Goal: Information Seeking & Learning: Learn about a topic

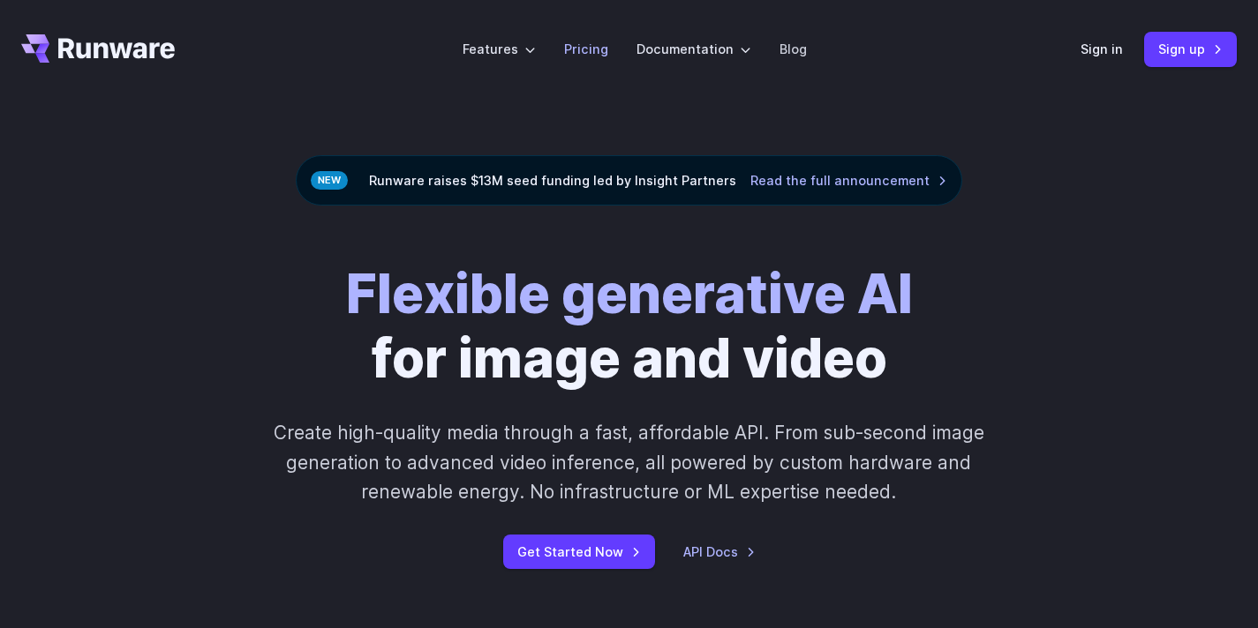
click at [599, 56] on link "Pricing" at bounding box center [586, 49] width 44 height 20
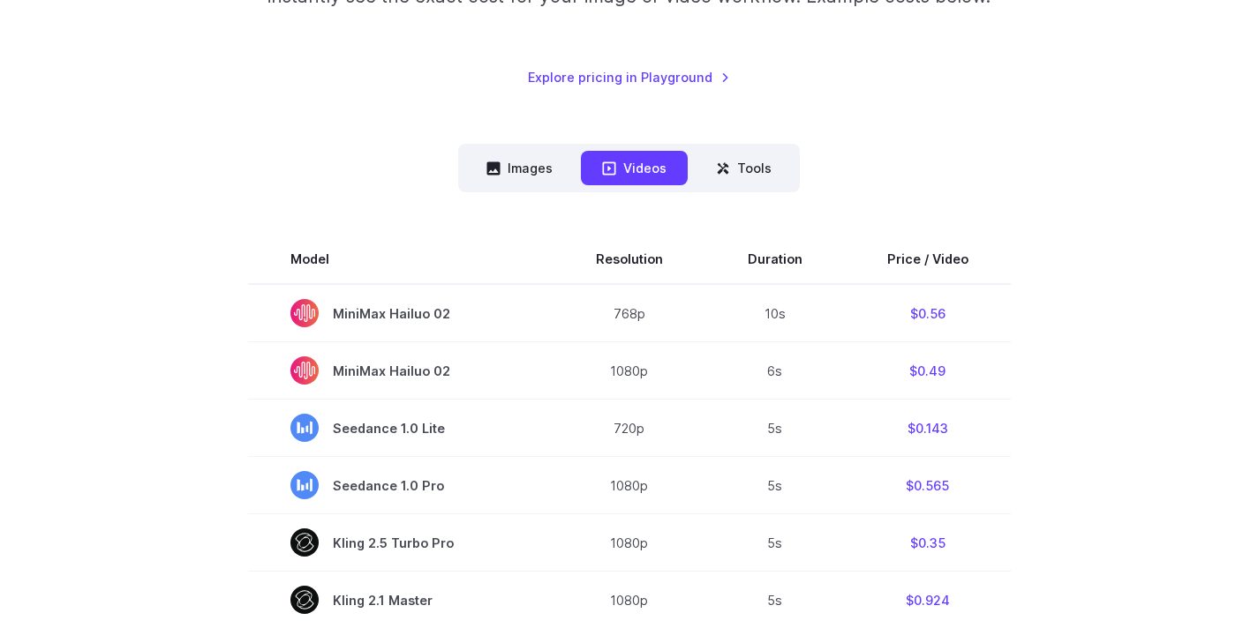
scroll to position [354, 0]
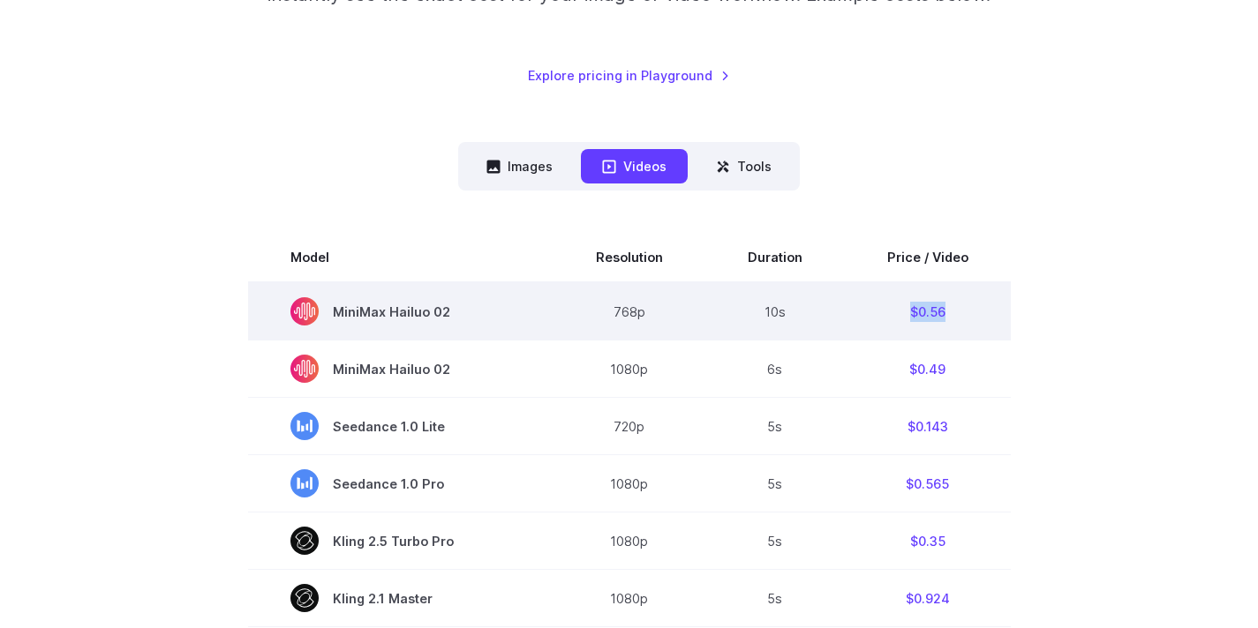
drag, startPoint x: 961, startPoint y: 317, endPoint x: 895, endPoint y: 316, distance: 66.2
click at [895, 316] on td "$0.56" at bounding box center [928, 311] width 166 height 58
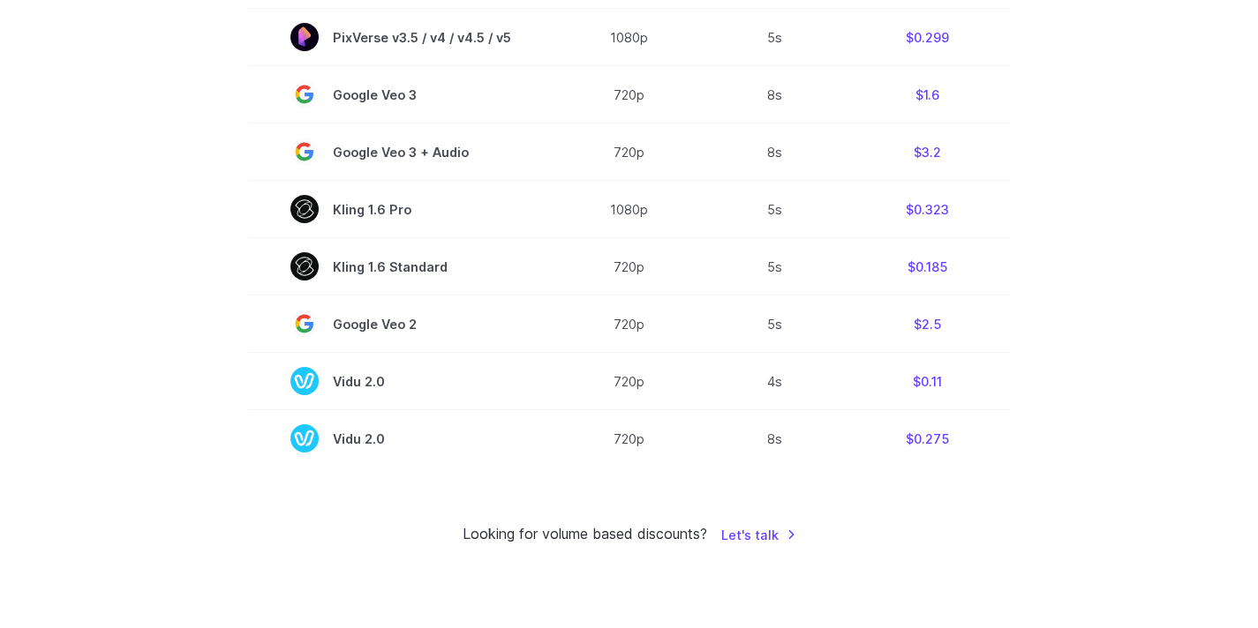
scroll to position [150, 0]
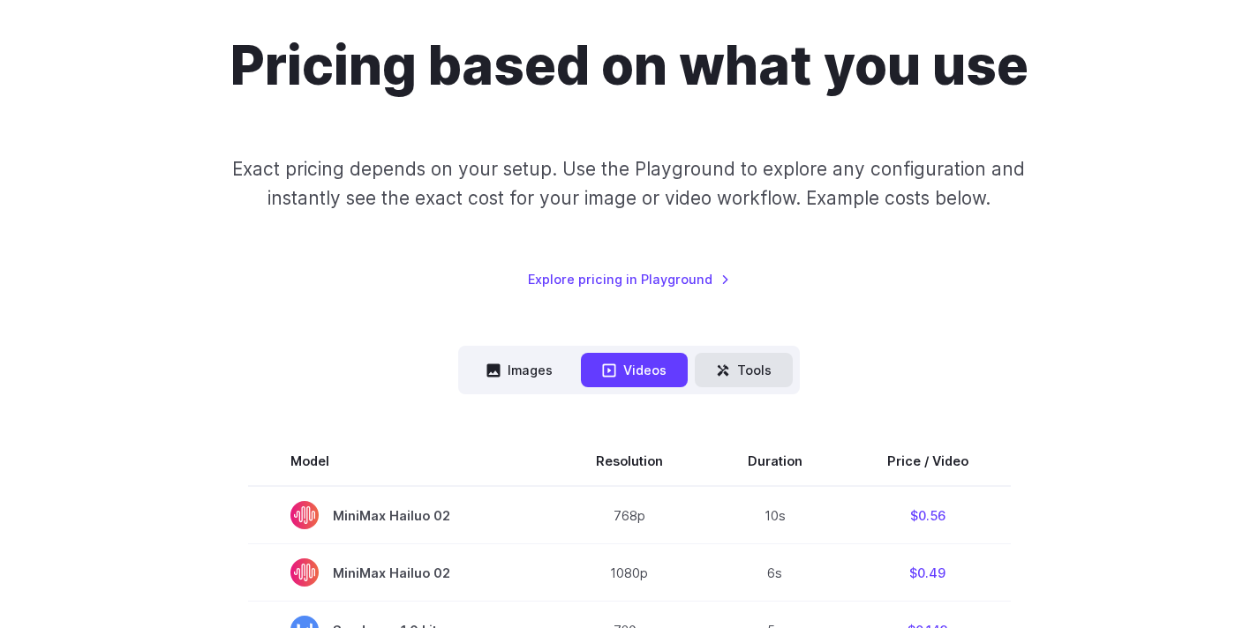
click at [764, 370] on button "Tools" at bounding box center [744, 370] width 98 height 34
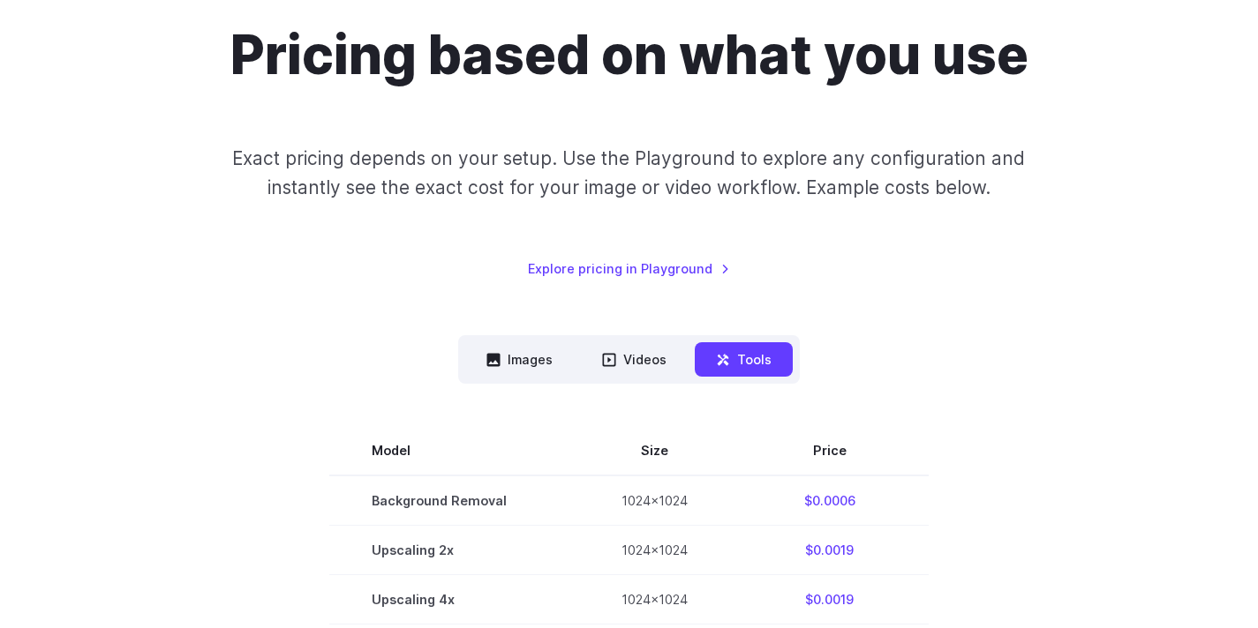
scroll to position [174, 0]
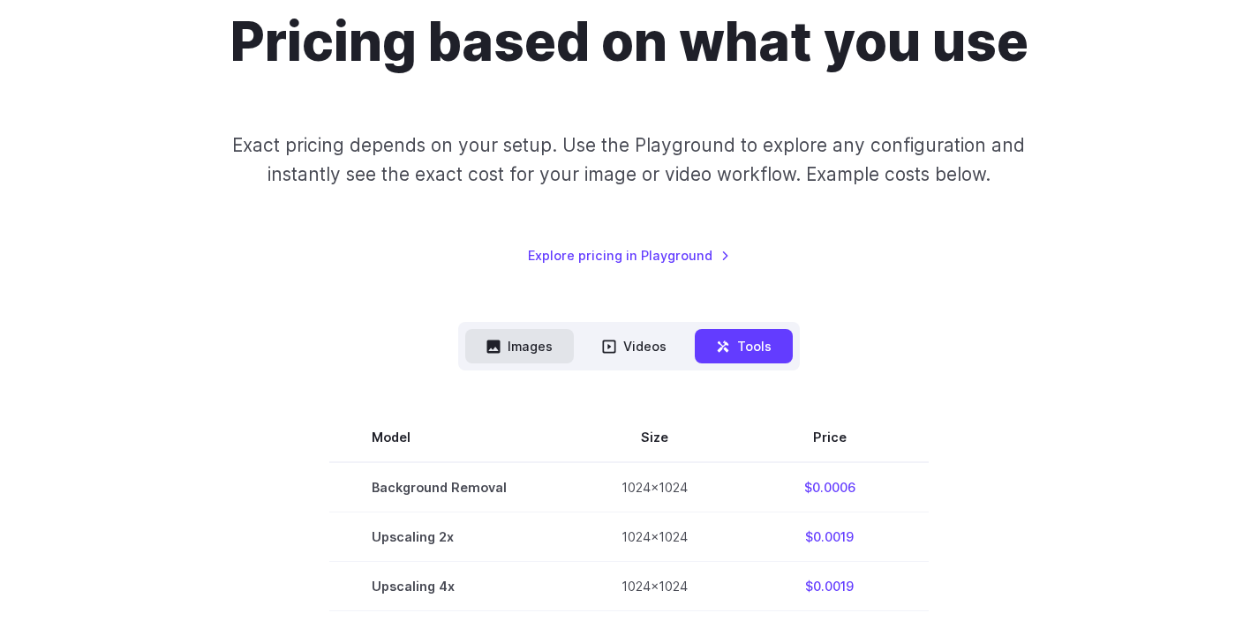
click at [474, 349] on button "Images" at bounding box center [519, 346] width 109 height 34
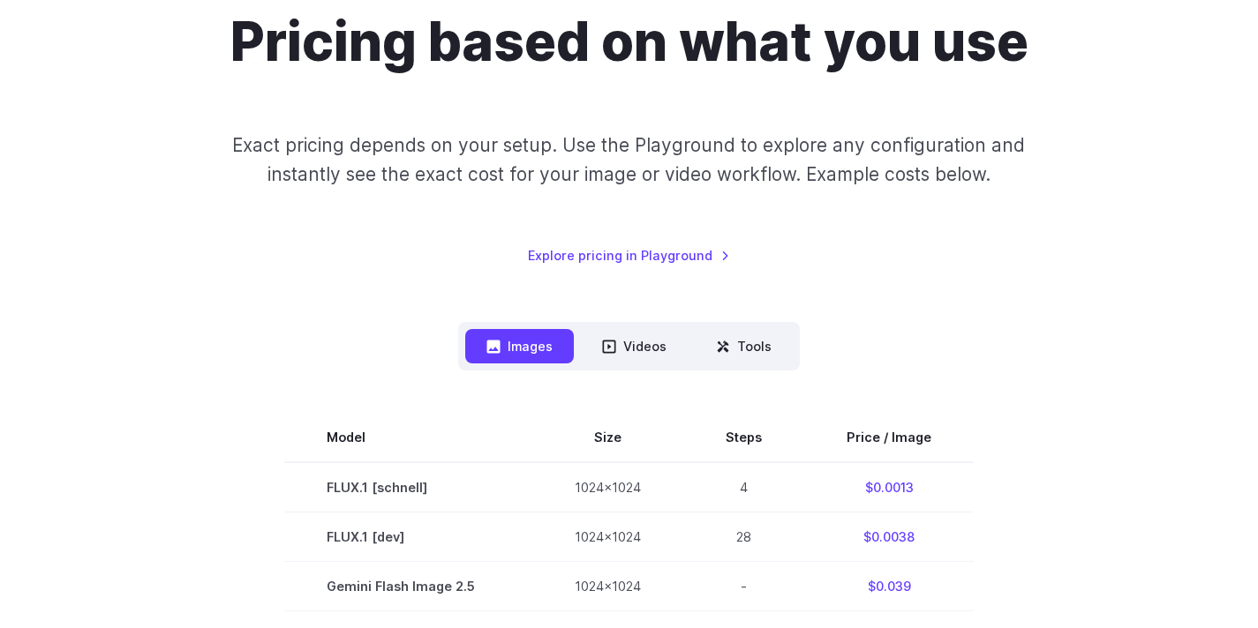
scroll to position [177, 0]
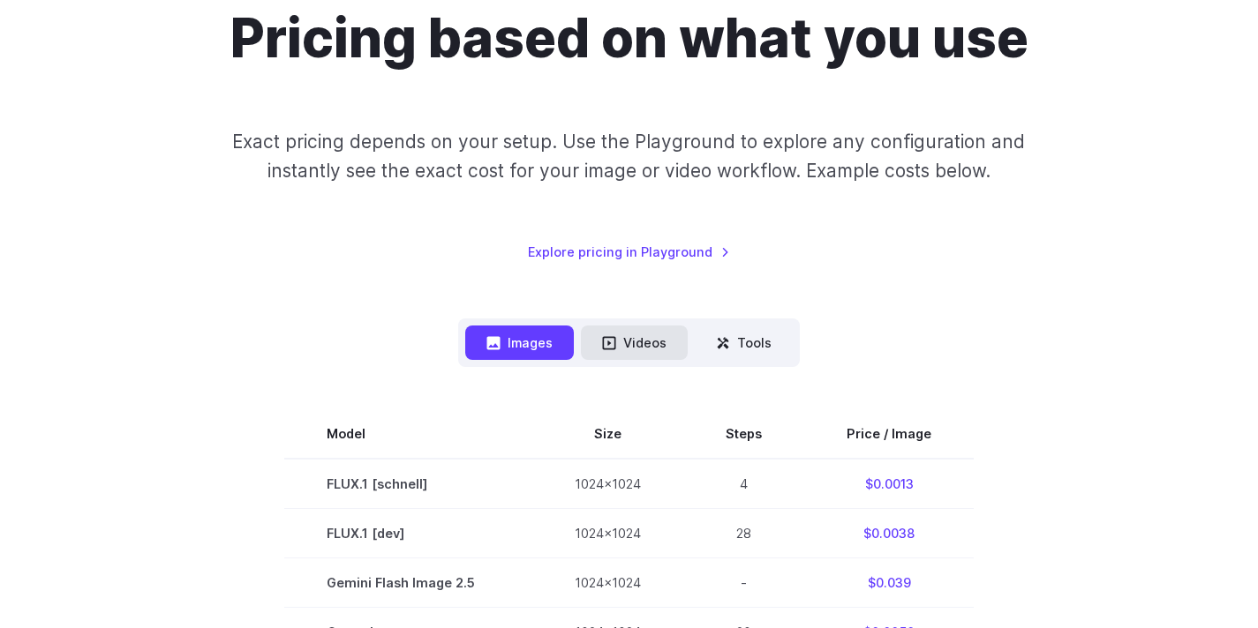
click at [608, 344] on icon at bounding box center [609, 343] width 14 height 14
click at [970, 214] on div "Pricing based on what you use Exact pricing depends on your setup. Use the Play…" at bounding box center [628, 134] width 1215 height 256
click at [666, 336] on button "Videos" at bounding box center [634, 343] width 107 height 34
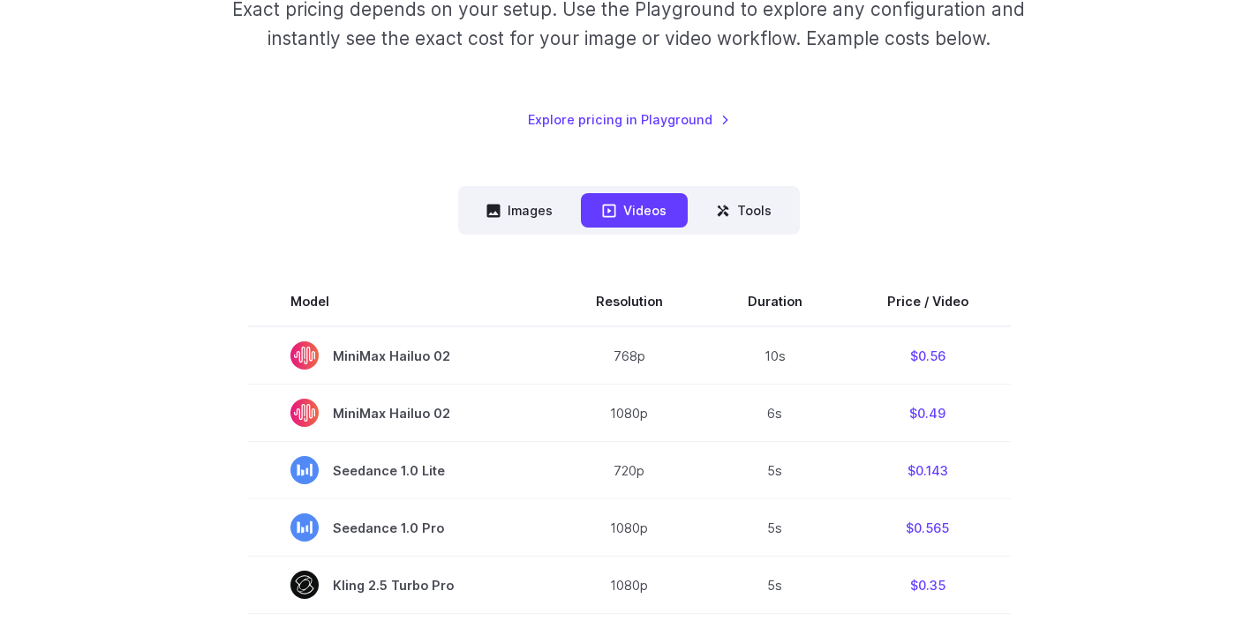
scroll to position [318, 0]
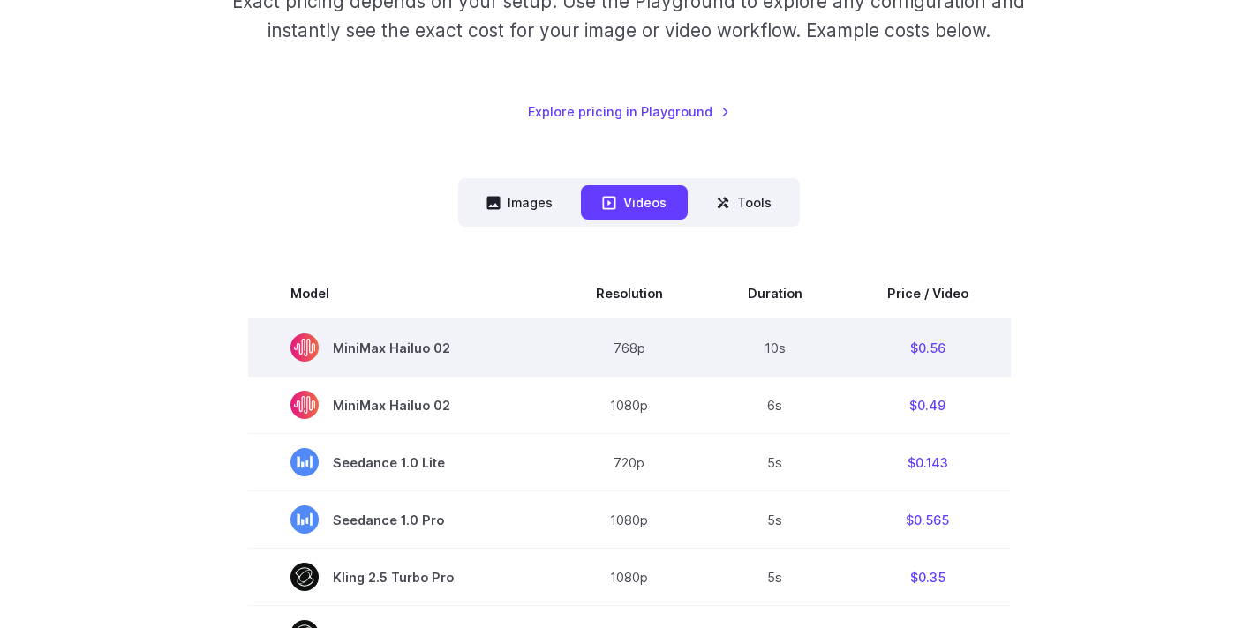
click at [469, 362] on span "MiniMax Hailuo 02" at bounding box center [400, 348] width 221 height 28
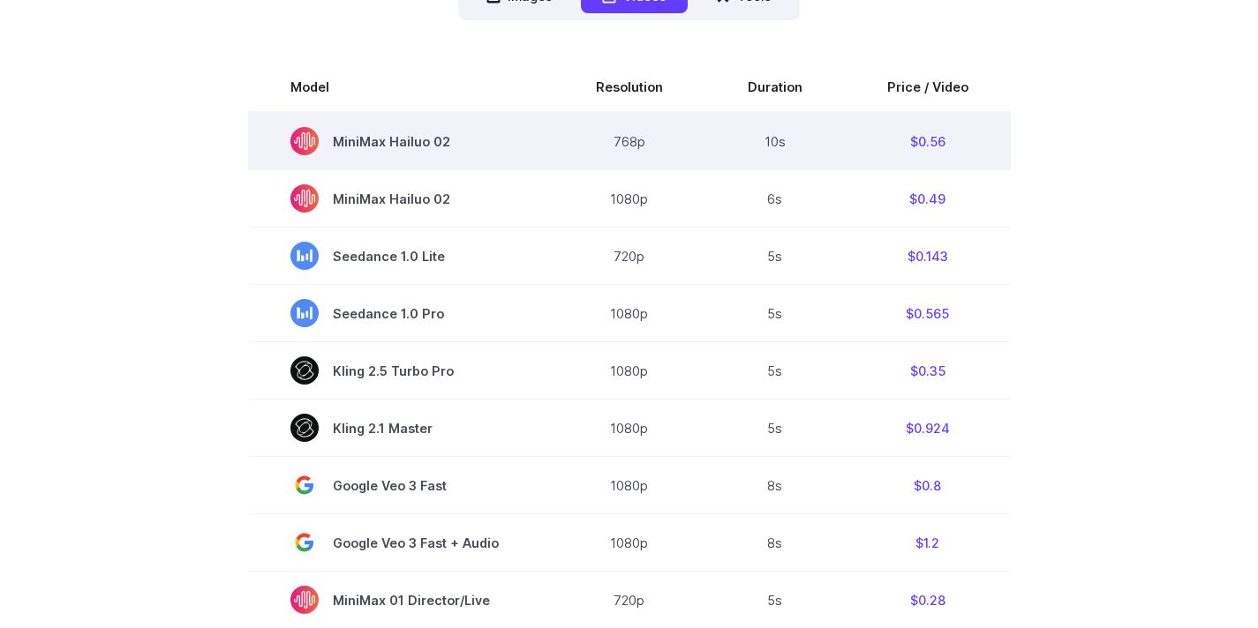
scroll to position [594, 0]
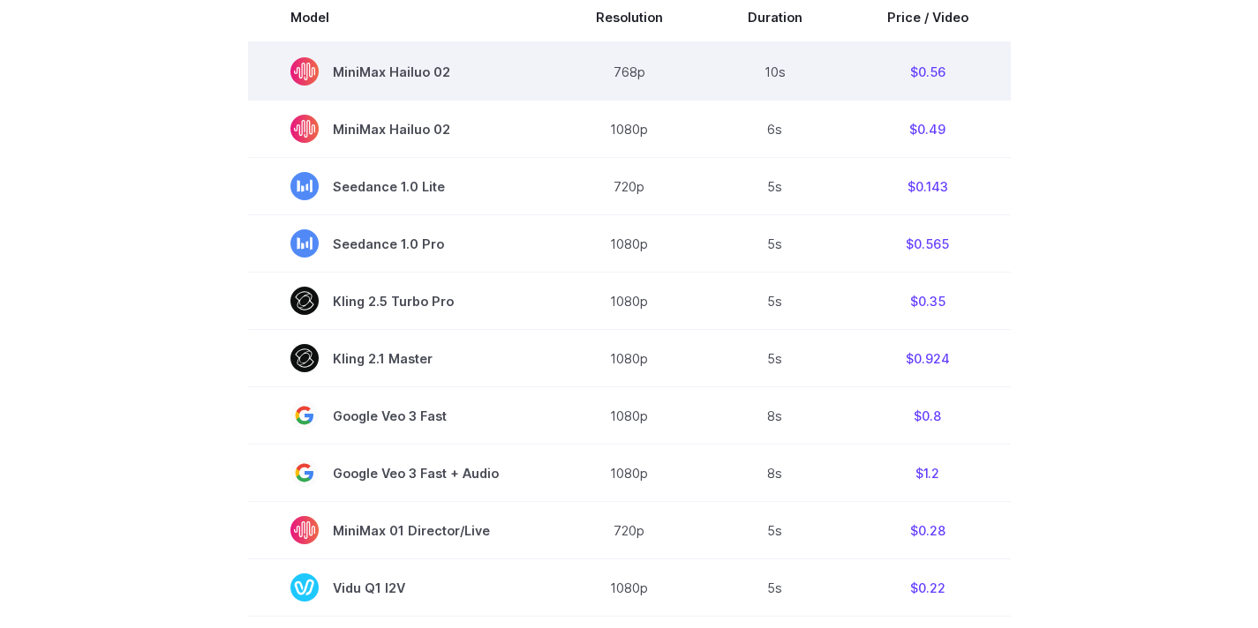
click at [469, 362] on span "Kling 2.1 Master" at bounding box center [400, 358] width 221 height 28
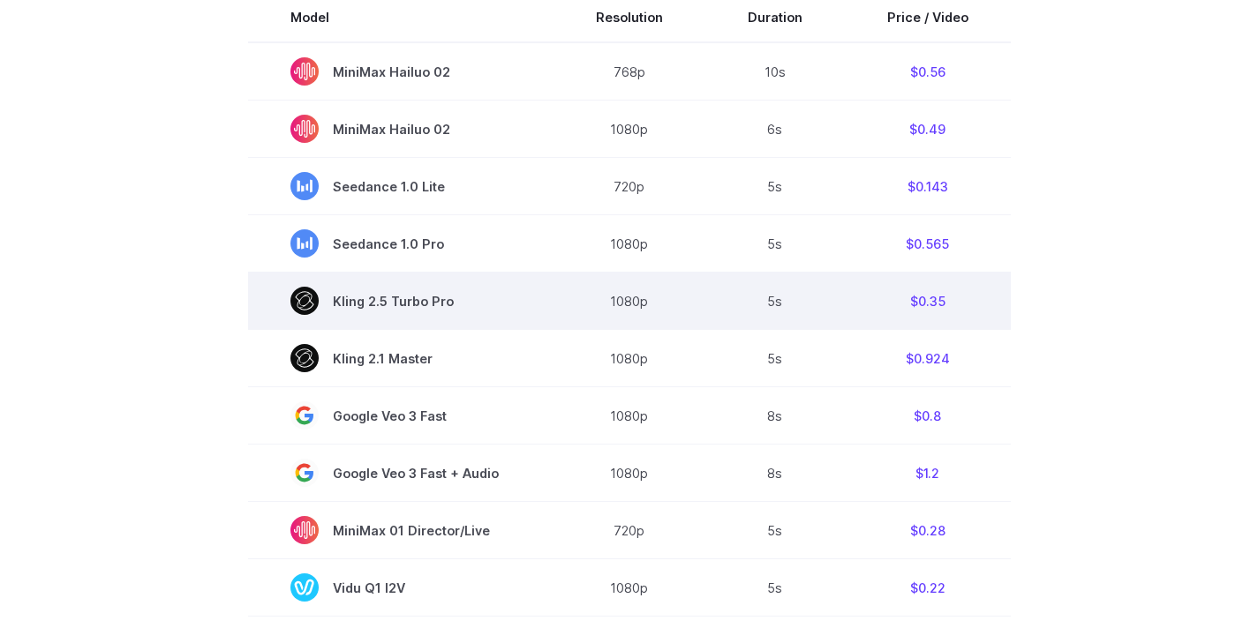
click at [456, 306] on span "Kling 2.5 Turbo Pro" at bounding box center [400, 301] width 221 height 28
click at [936, 297] on td "$0.35" at bounding box center [928, 301] width 166 height 57
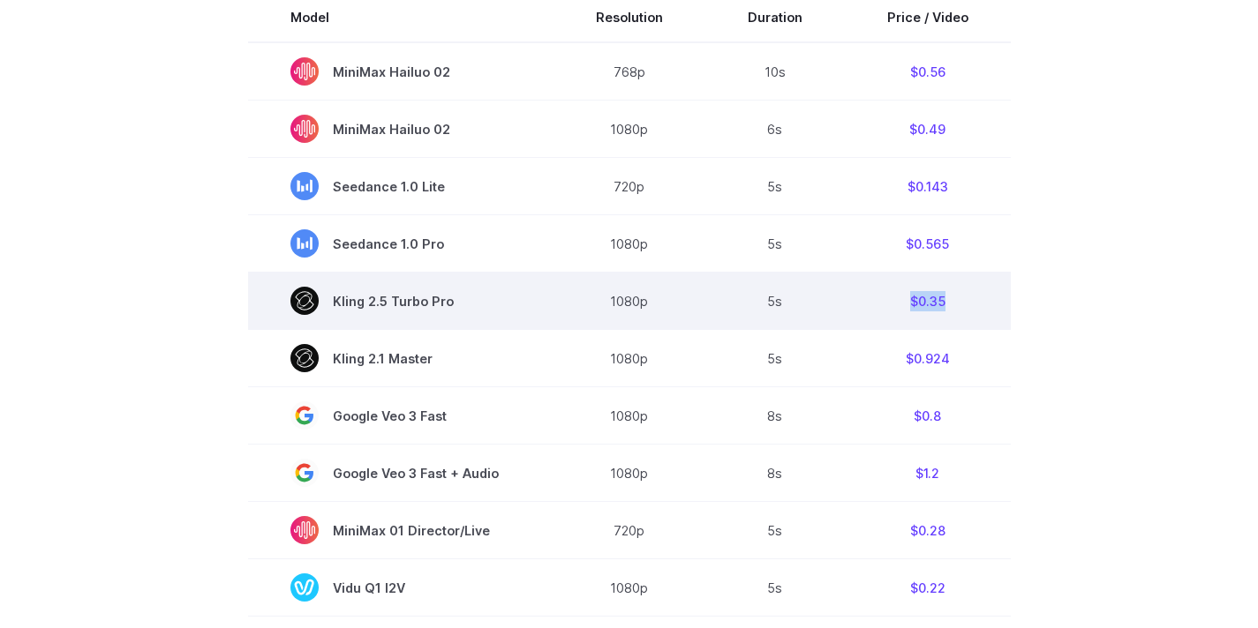
click at [936, 297] on td "$0.35" at bounding box center [928, 301] width 166 height 57
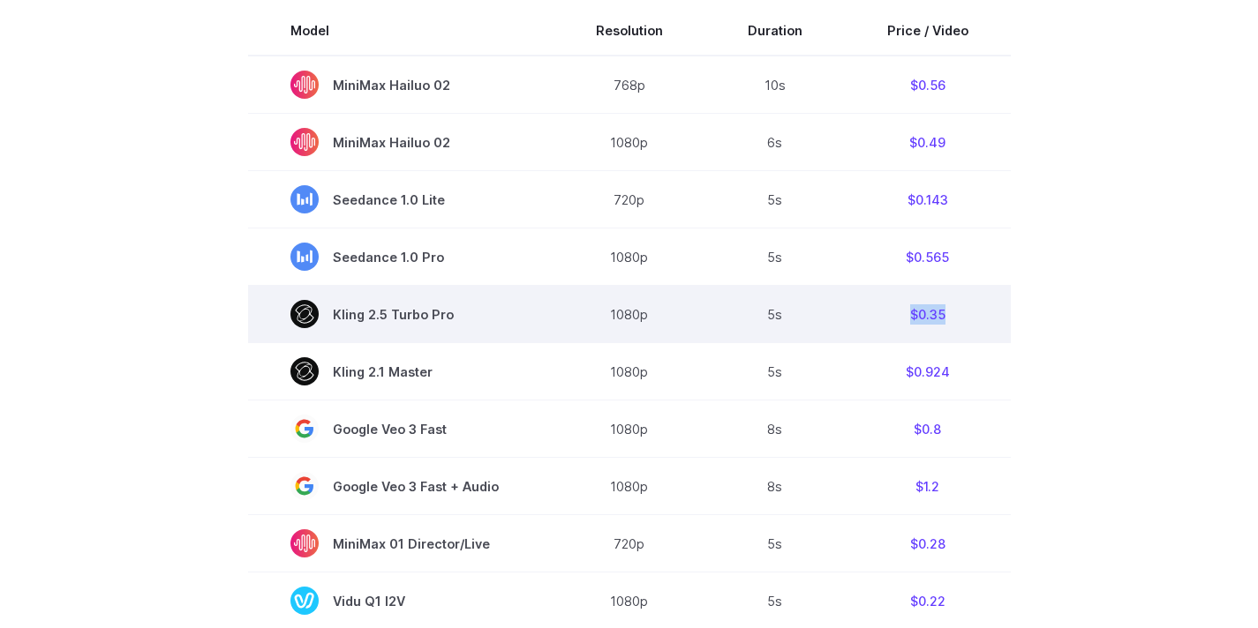
scroll to position [580, 0]
